Goal: Task Accomplishment & Management: Manage account settings

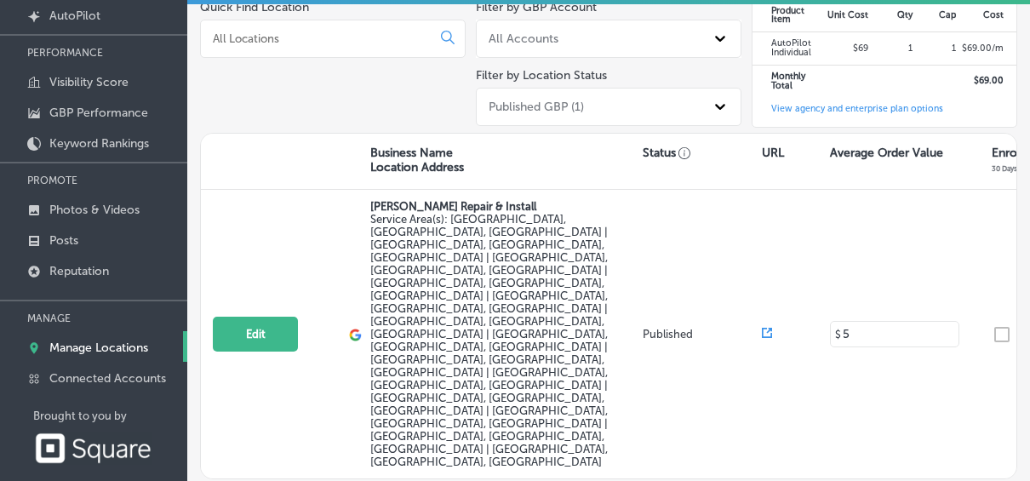
scroll to position [187, 0]
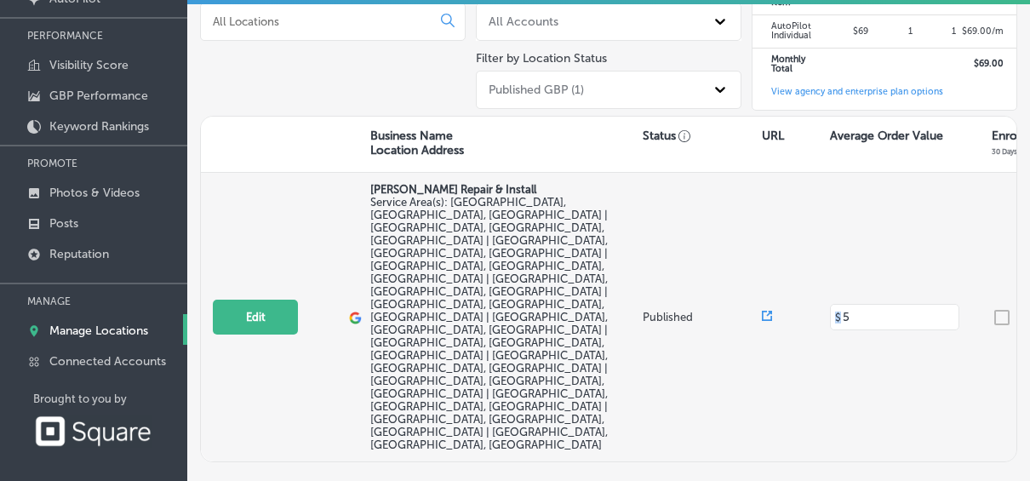
drag, startPoint x: 987, startPoint y: 264, endPoint x: 787, endPoint y: 280, distance: 200.7
click at [787, 280] on div "Edit This location is not published yet. [PERSON_NAME] Repair & Install Service…" at bounding box center [869, 317] width 1336 height 289
click at [965, 283] on div "Edit This location is not published yet. [PERSON_NAME] Repair & Install Service…" at bounding box center [869, 317] width 1336 height 289
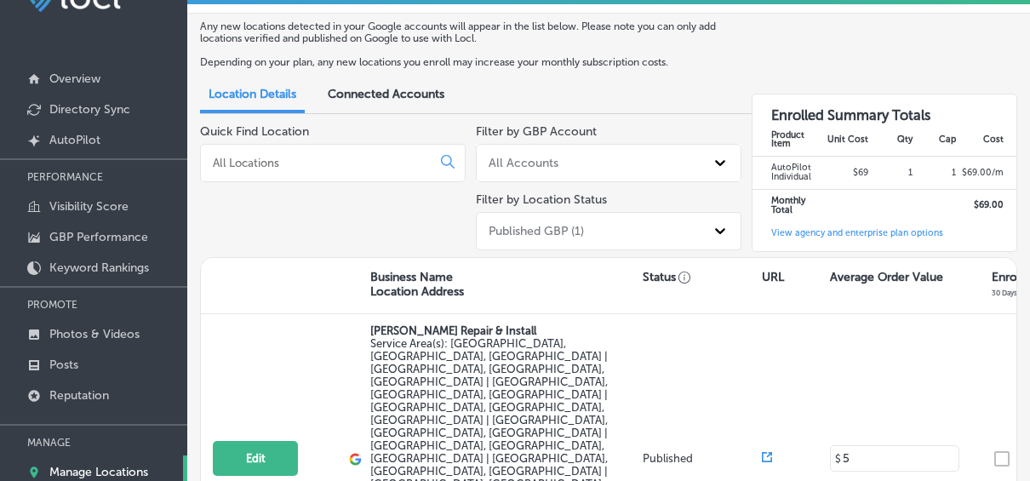
scroll to position [0, 0]
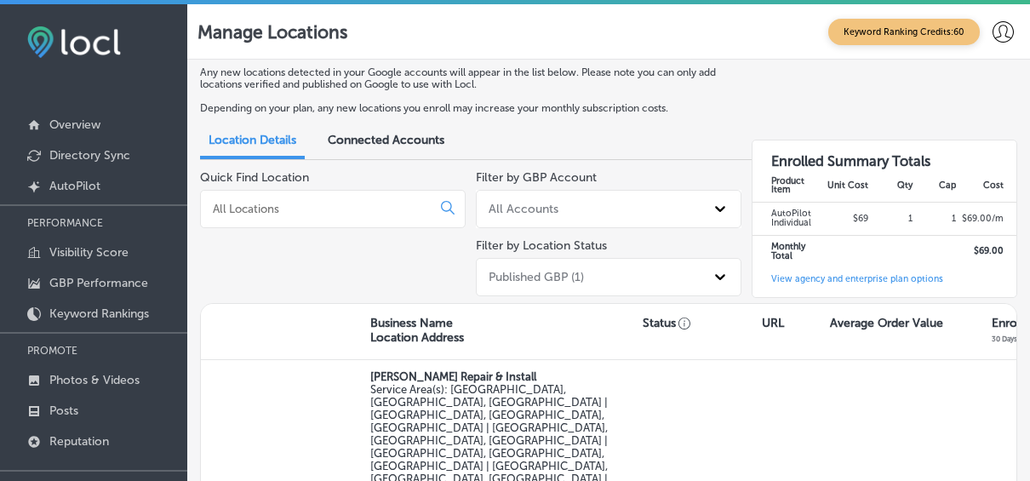
click at [438, 146] on span "Connected Accounts" at bounding box center [386, 140] width 117 height 14
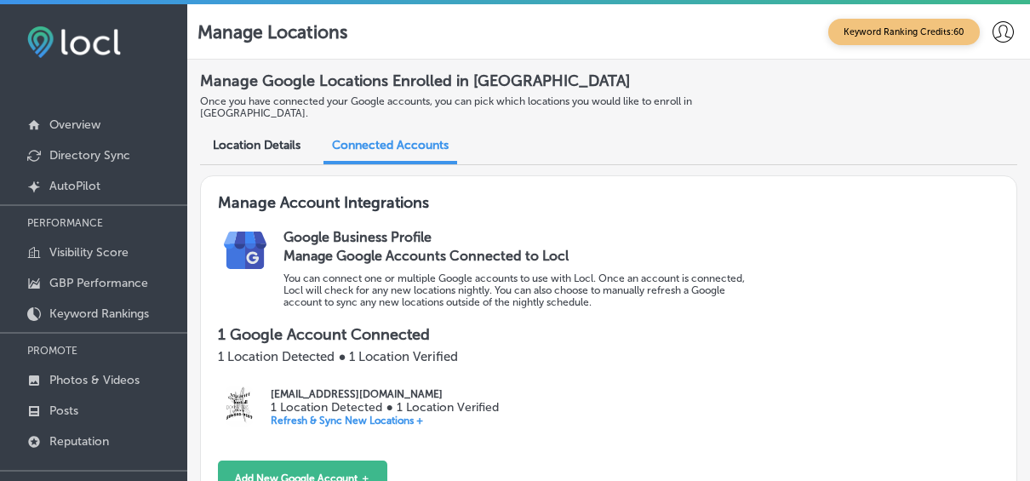
click at [259, 404] on img at bounding box center [239, 406] width 43 height 43
click at [68, 124] on p "Overview" at bounding box center [74, 125] width 51 height 14
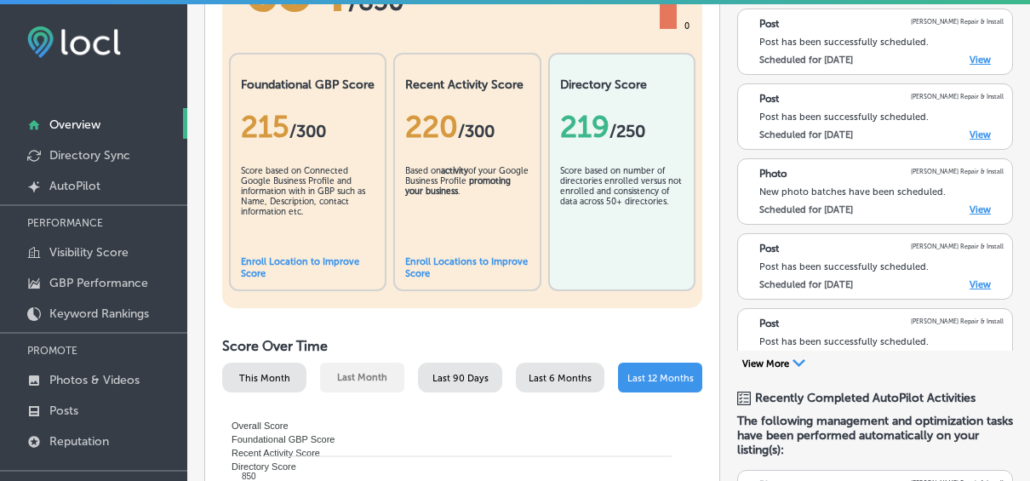
scroll to position [272, 0]
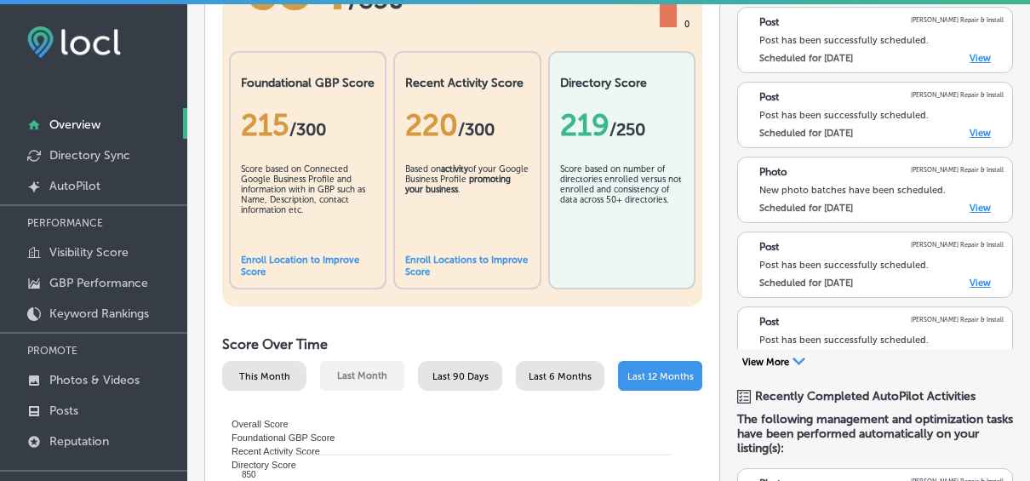
click at [794, 365] on icon "Path Created with Sketch." at bounding box center [799, 362] width 13 height 8
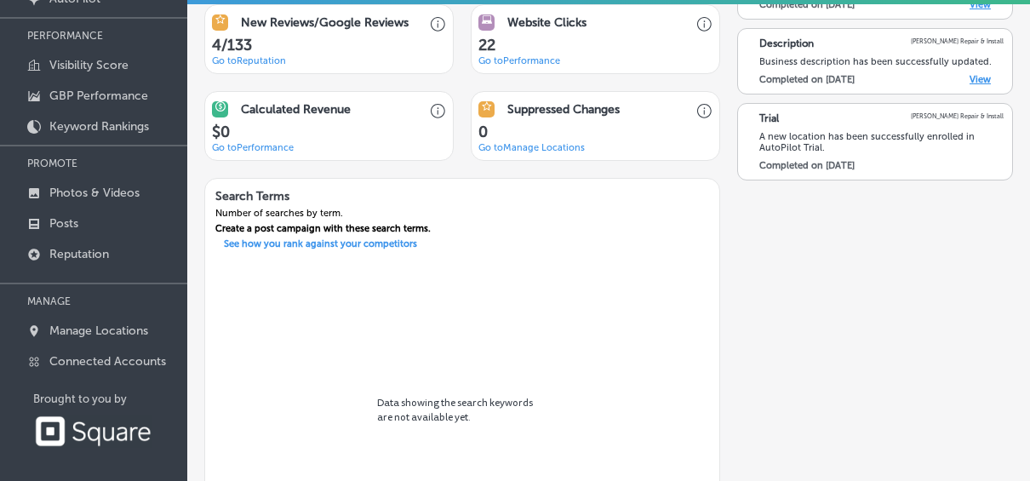
scroll to position [187, 0]
click at [250, 62] on link "Go to Reputation" at bounding box center [249, 60] width 74 height 11
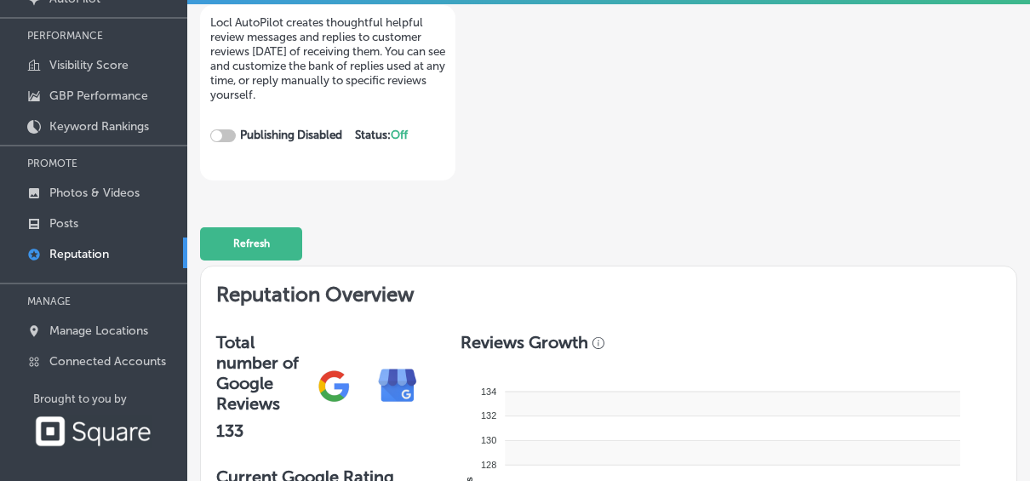
checkbox input "true"
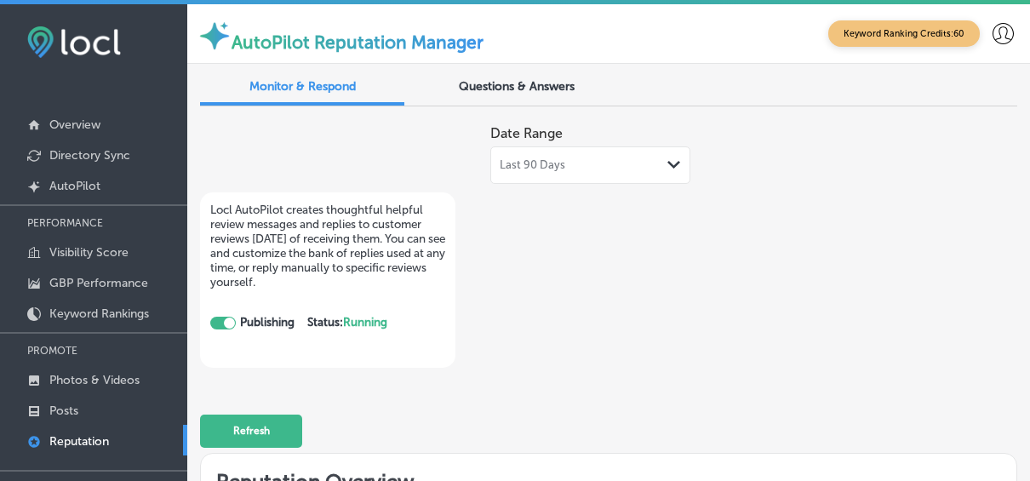
click at [550, 86] on span "Questions & Answers" at bounding box center [517, 86] width 116 height 14
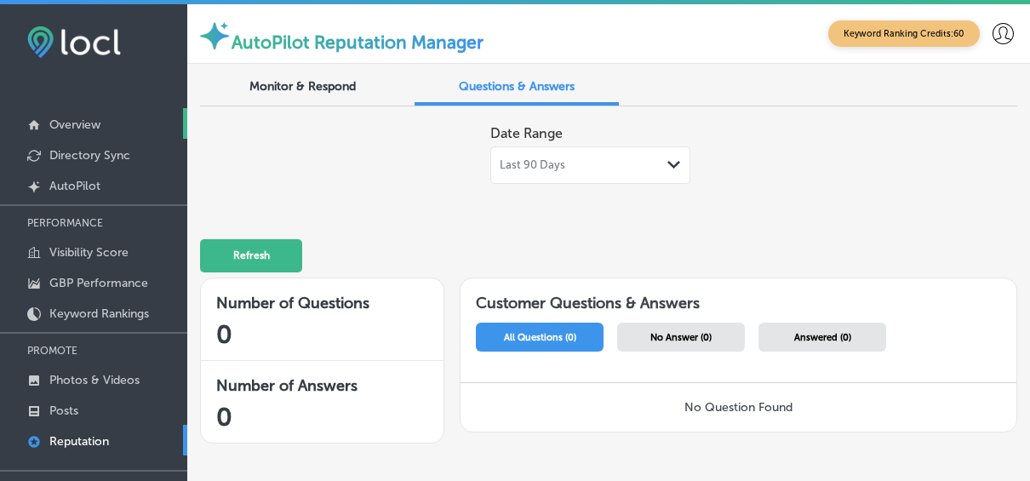
click at [107, 111] on link "Overview" at bounding box center [93, 123] width 187 height 31
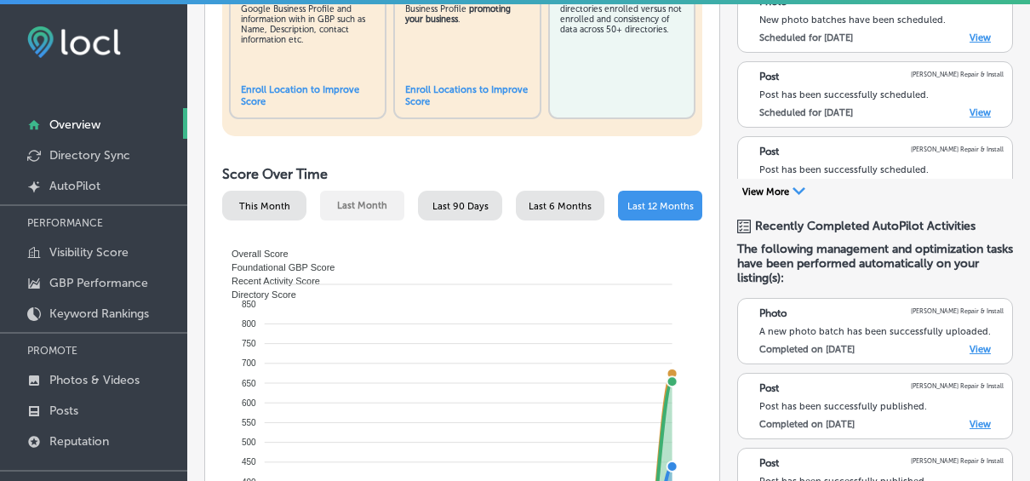
scroll to position [363, 0]
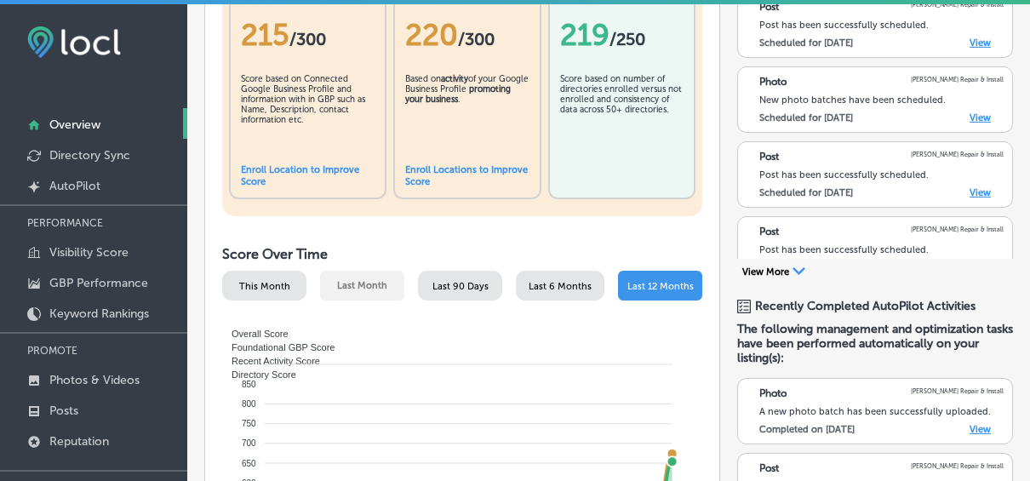
click at [480, 171] on link "Enroll Locations to Improve Score" at bounding box center [466, 175] width 123 height 23
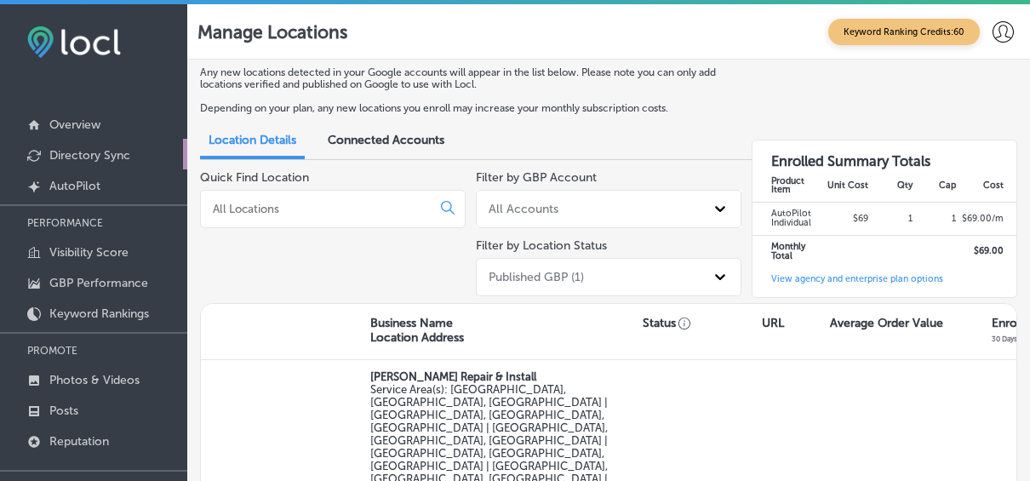
click at [102, 149] on p "Directory Sync" at bounding box center [89, 155] width 81 height 14
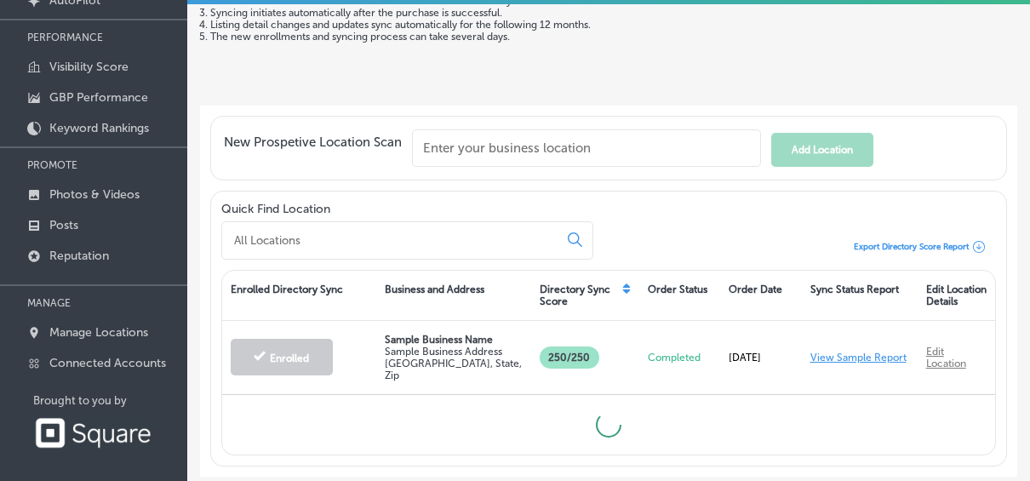
scroll to position [187, 0]
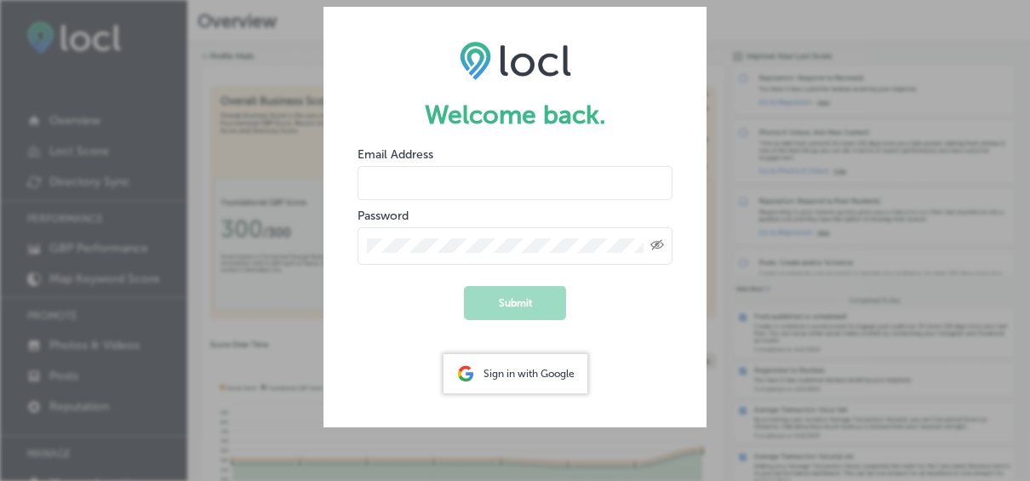
type input "[EMAIL_ADDRESS][DOMAIN_NAME]"
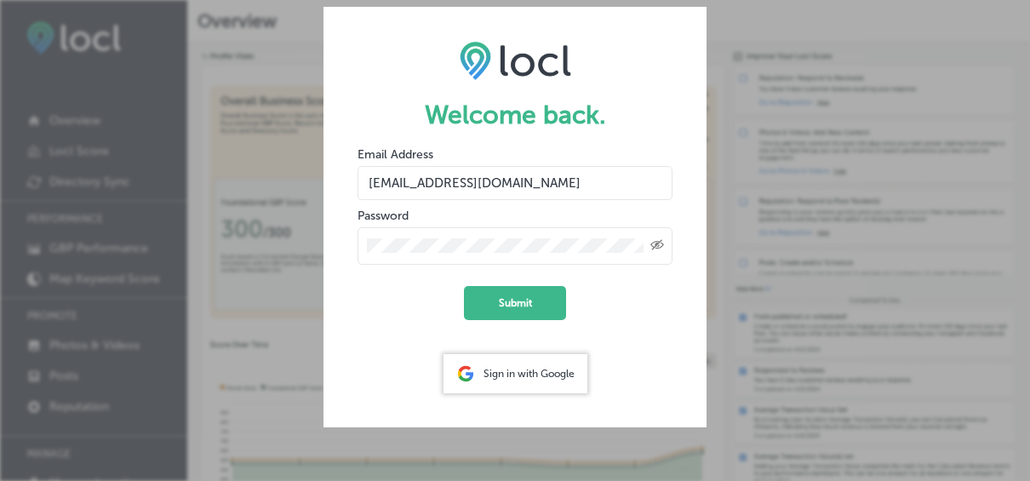
click at [485, 227] on div "Created with Sketch." at bounding box center [515, 245] width 315 height 37
click at [505, 313] on button "Submit" at bounding box center [515, 303] width 102 height 34
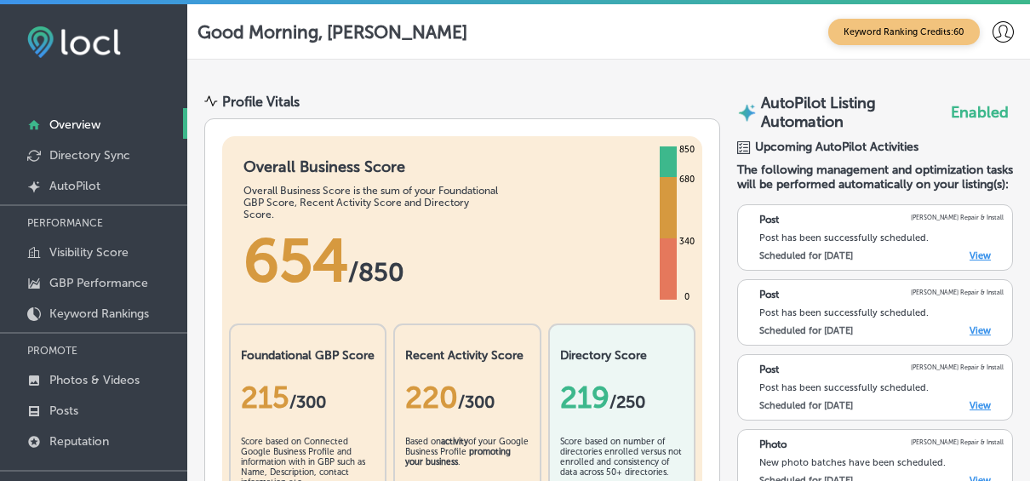
click at [995, 33] on icon at bounding box center [1003, 31] width 21 height 21
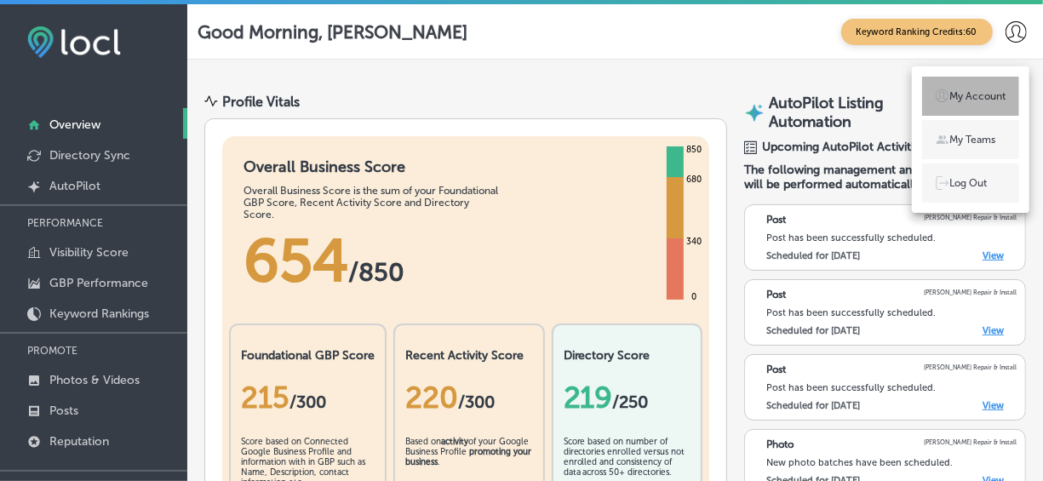
click at [995, 108] on li "My Account" at bounding box center [970, 96] width 97 height 39
select select "US"
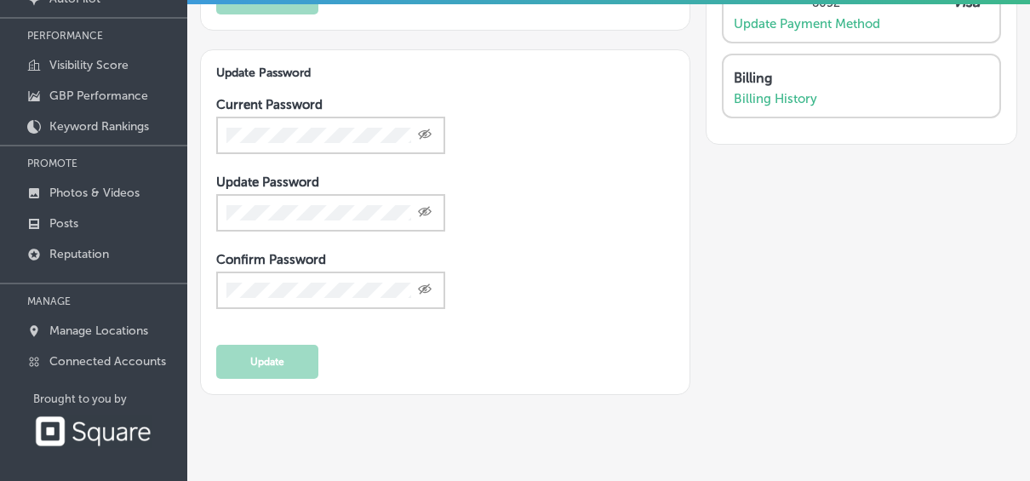
scroll to position [149, 0]
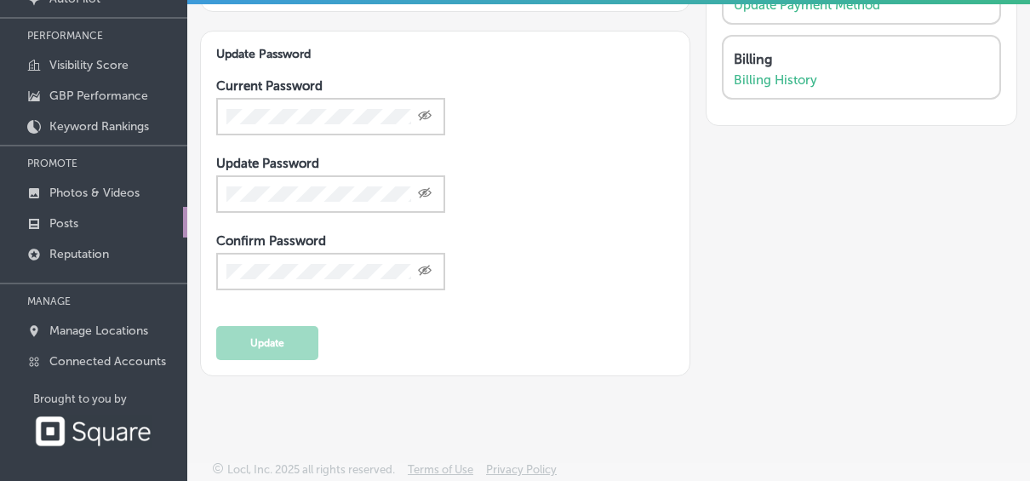
click at [89, 227] on link "Posts" at bounding box center [93, 222] width 187 height 31
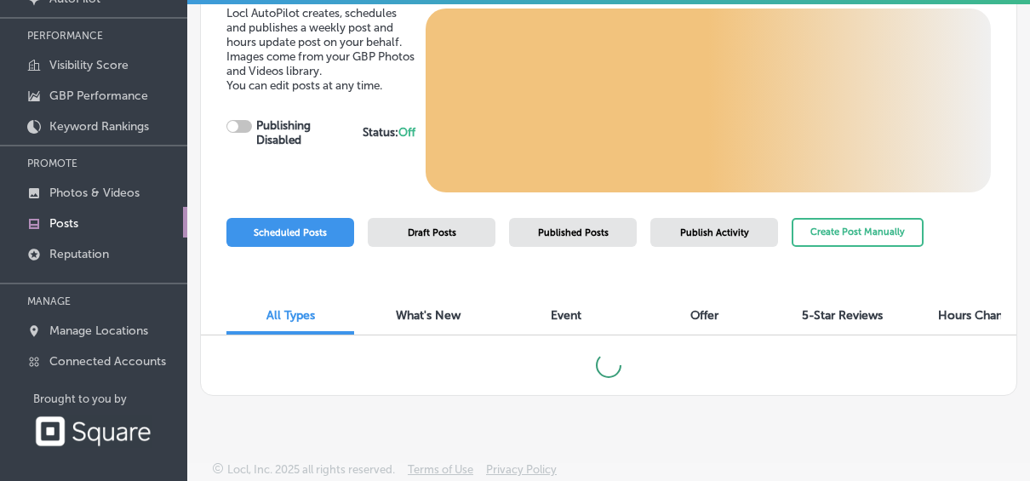
checkbox input "true"
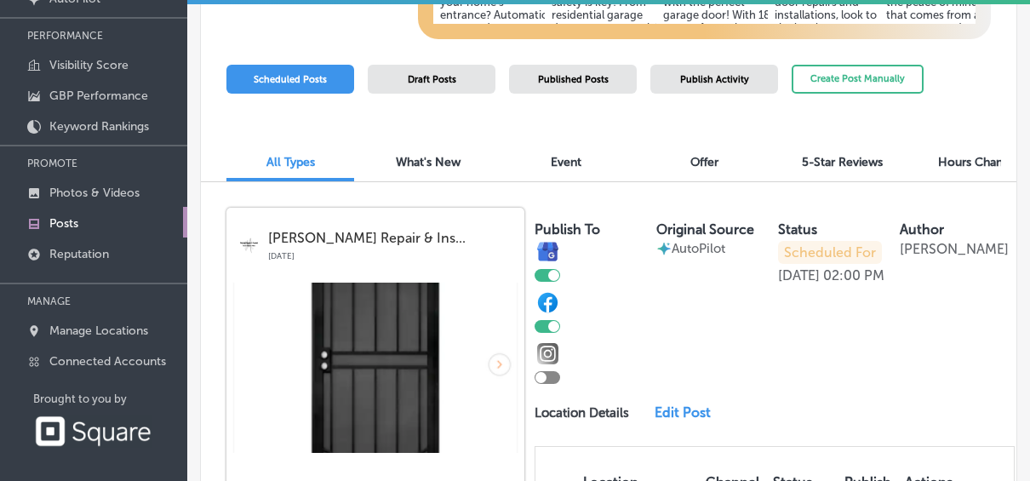
scroll to position [170, 0]
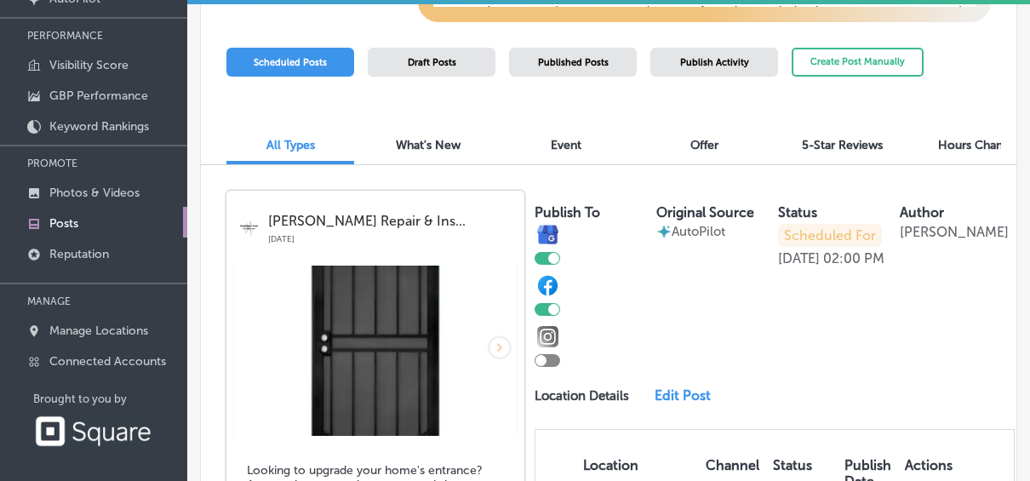
click at [556, 367] on div at bounding box center [548, 360] width 26 height 13
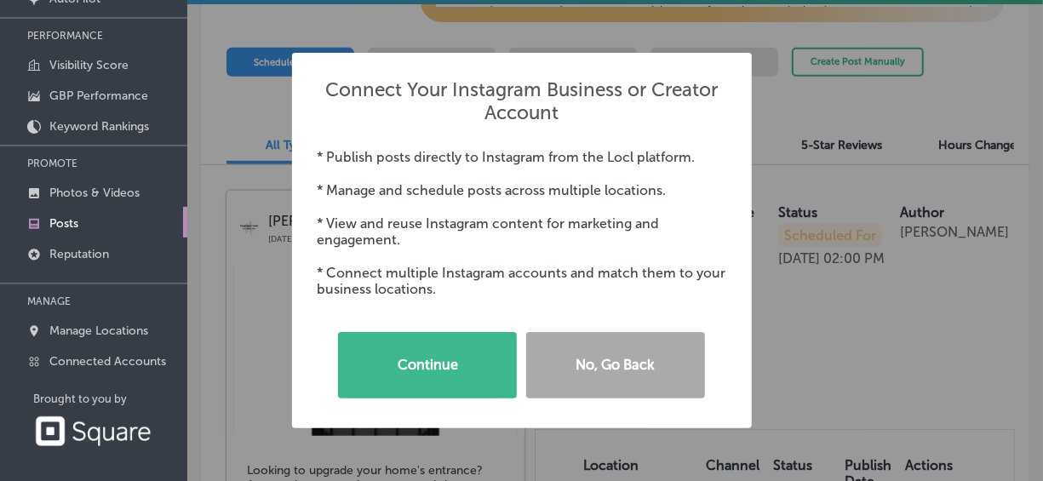
click at [782, 384] on div "Connect Your Instagram Business or Creator Account × * Publish posts directly t…" at bounding box center [521, 240] width 1043 height 481
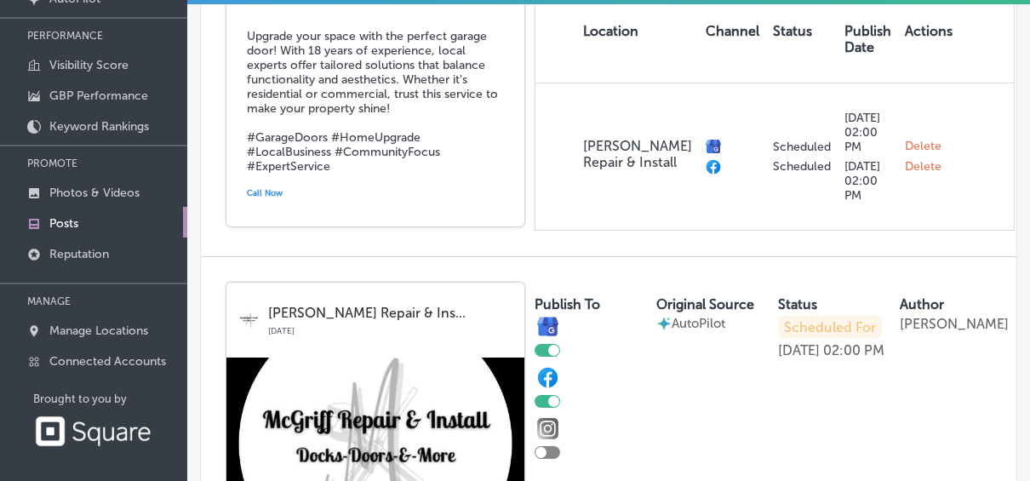
scroll to position [1714, 0]
